Goal: Check status: Check status

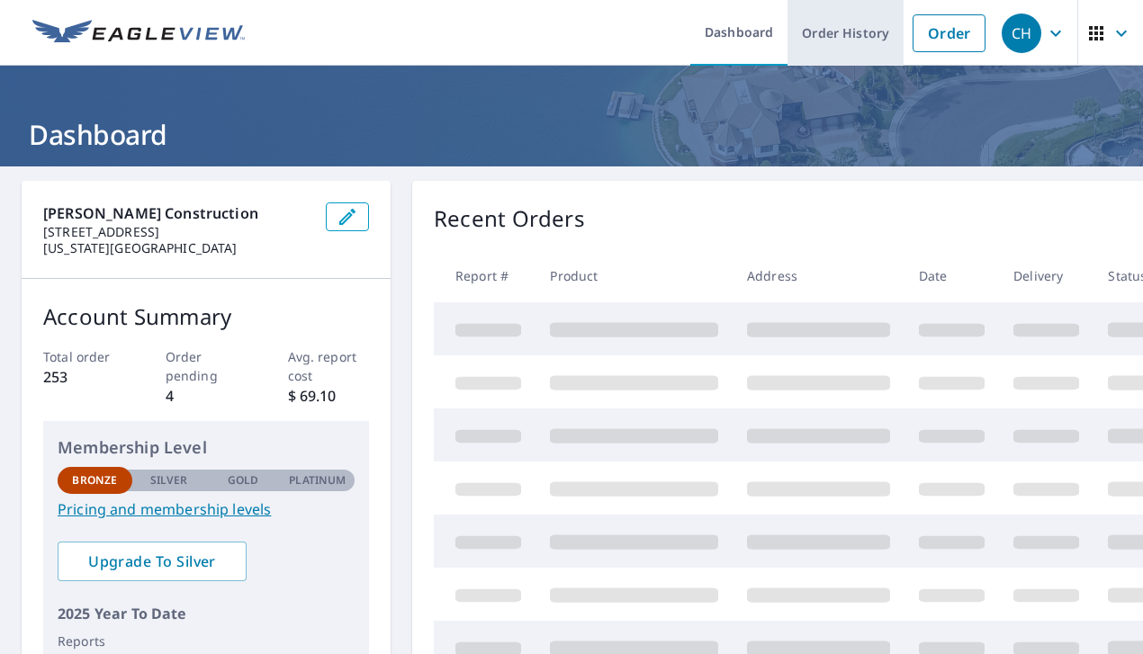
click at [866, 42] on link "Order History" at bounding box center [845, 33] width 116 height 66
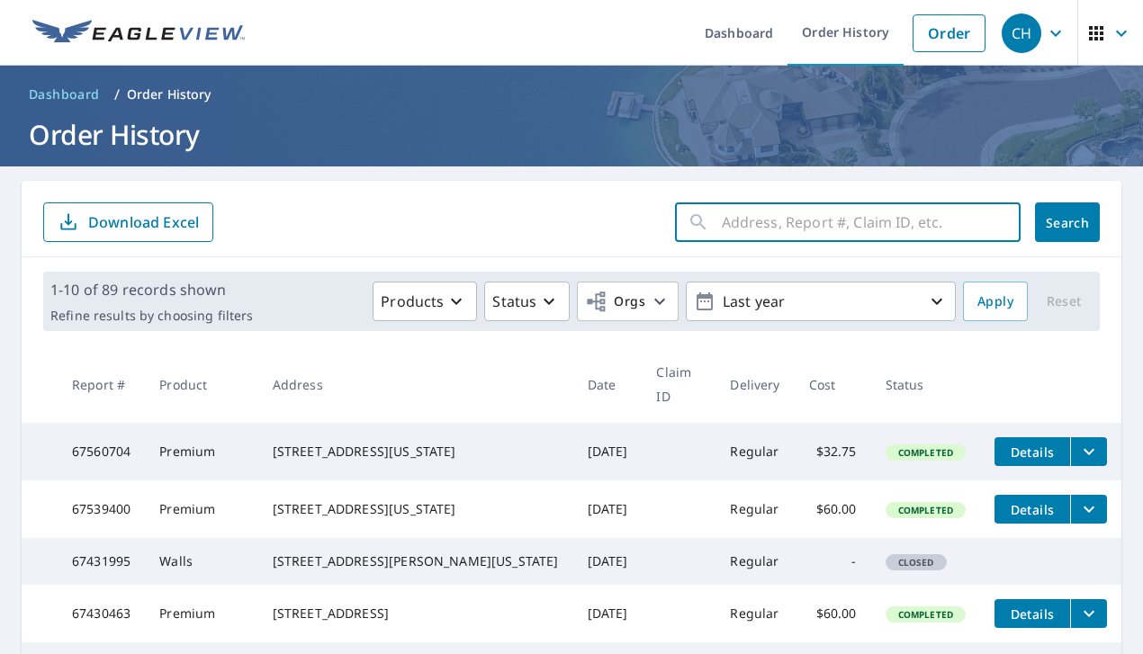
click at [725, 224] on input "text" at bounding box center [871, 222] width 299 height 50
type input "[STREET_ADDRESS][PERSON_NAME]"
click at [1067, 222] on button "Search" at bounding box center [1067, 222] width 65 height 40
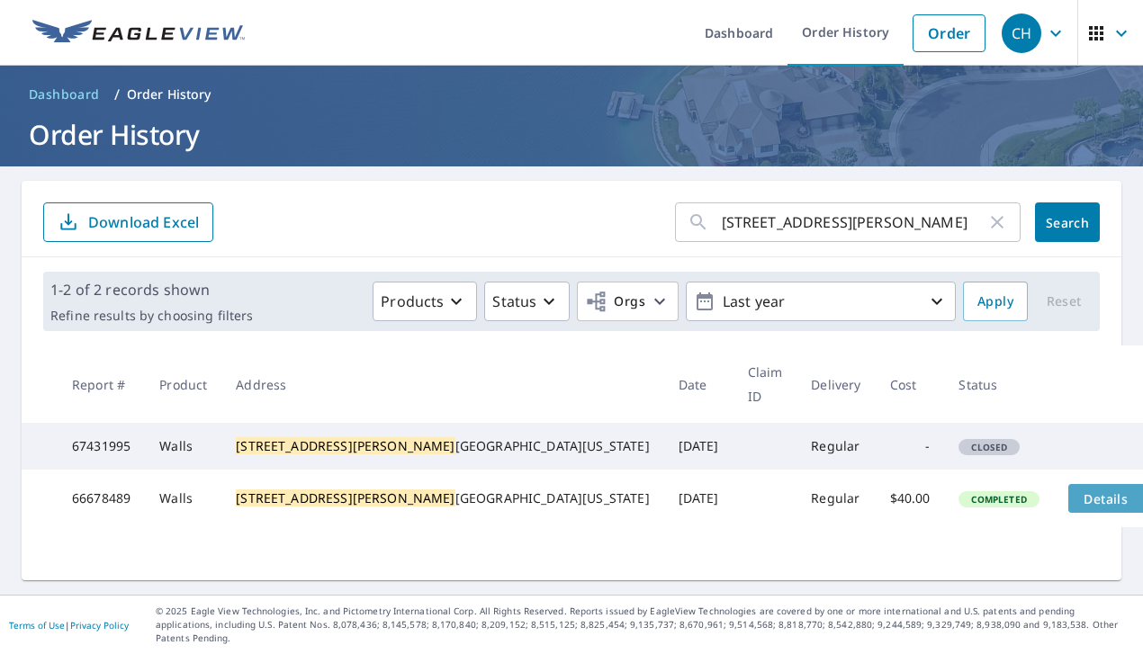
click at [1079, 498] on span "Details" at bounding box center [1106, 498] width 54 height 17
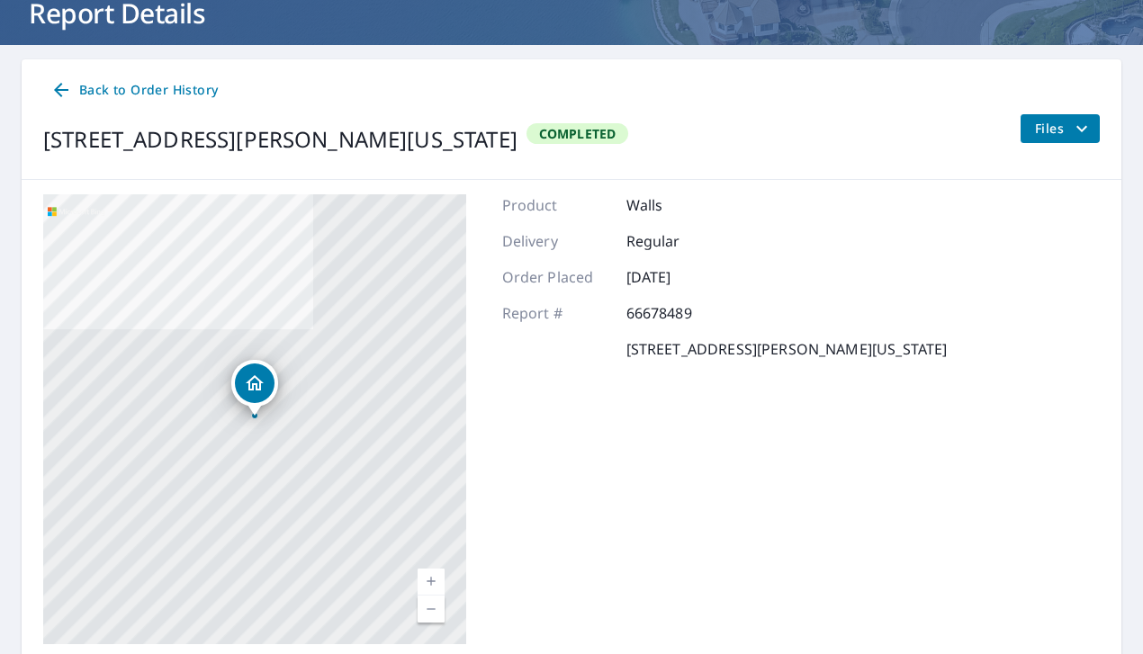
scroll to position [6, 0]
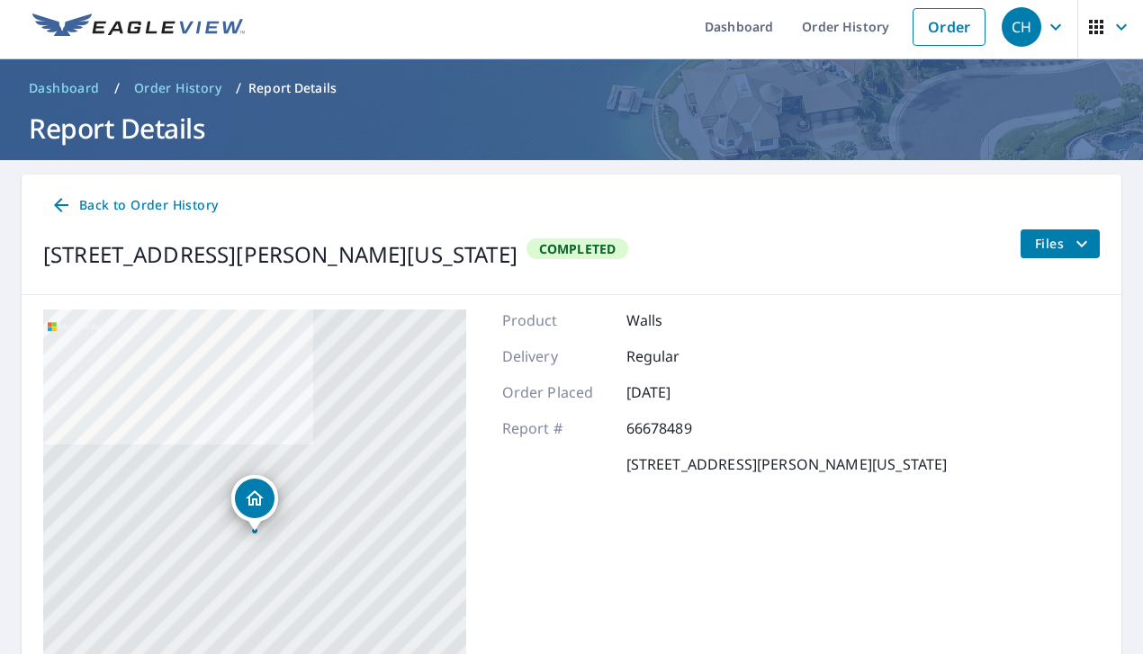
click at [1062, 244] on span "Files" at bounding box center [1064, 244] width 58 height 22
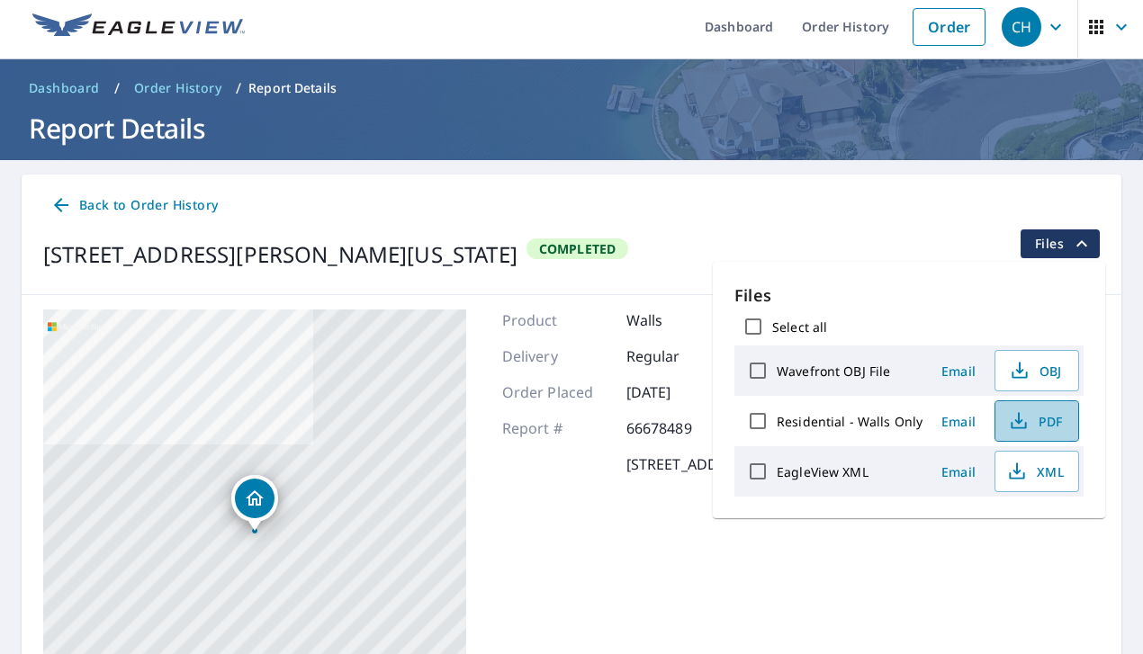
click at [1037, 421] on span "PDF" at bounding box center [1035, 421] width 58 height 22
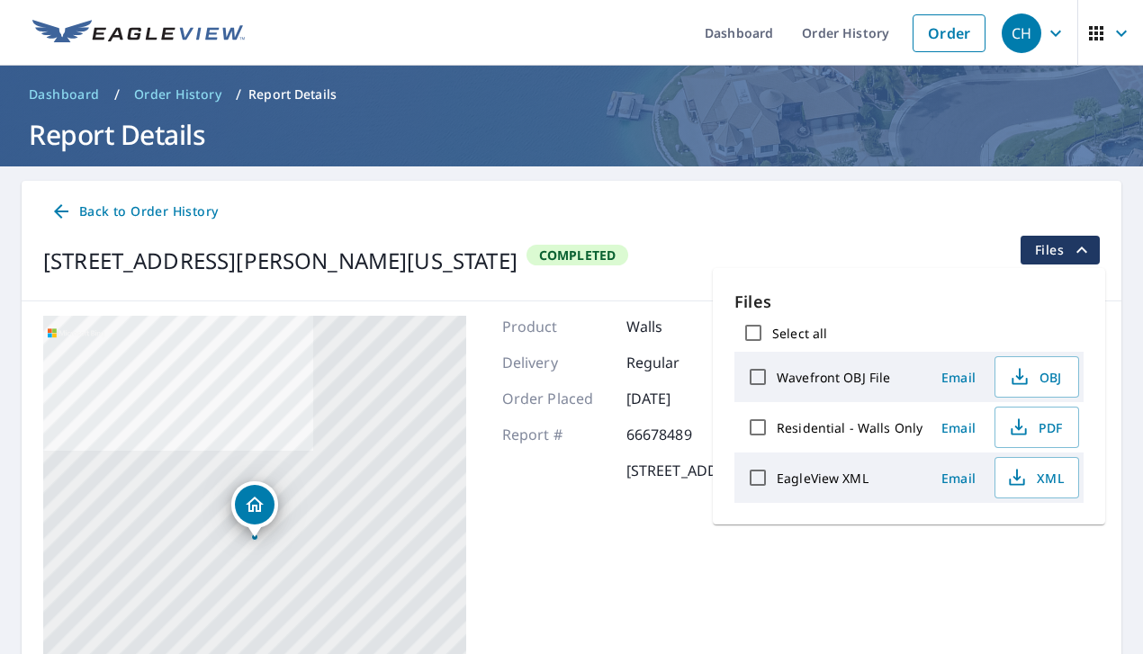
scroll to position [0, 0]
